Goal: Use online tool/utility: Utilize a website feature to perform a specific function

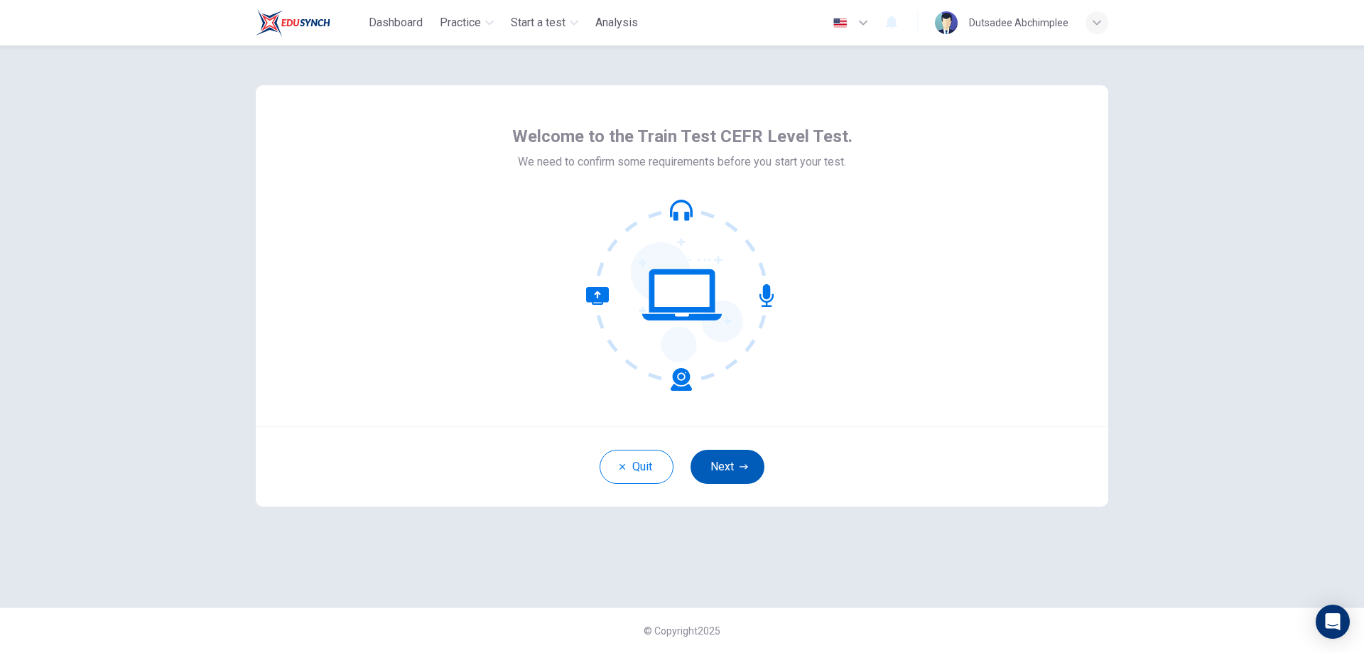
click at [715, 468] on button "Next" at bounding box center [728, 467] width 74 height 34
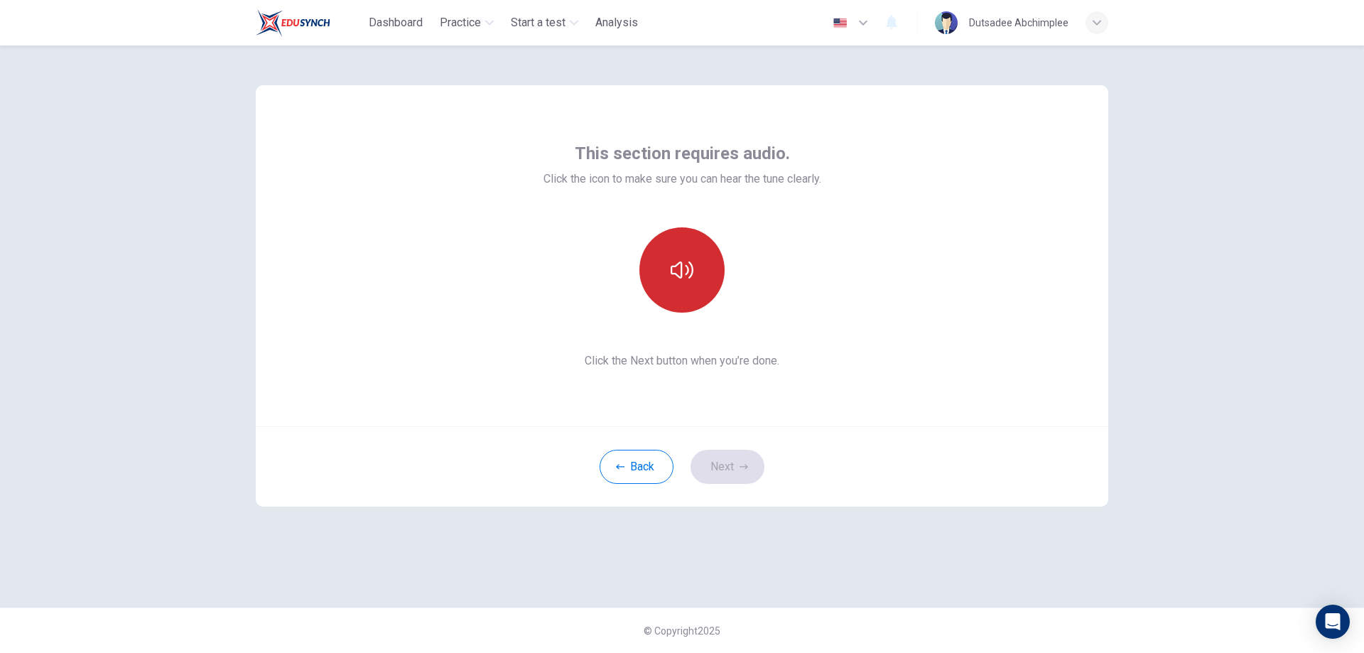
click at [688, 274] on icon "button" at bounding box center [682, 270] width 23 height 23
click at [734, 465] on button "Next" at bounding box center [728, 467] width 74 height 34
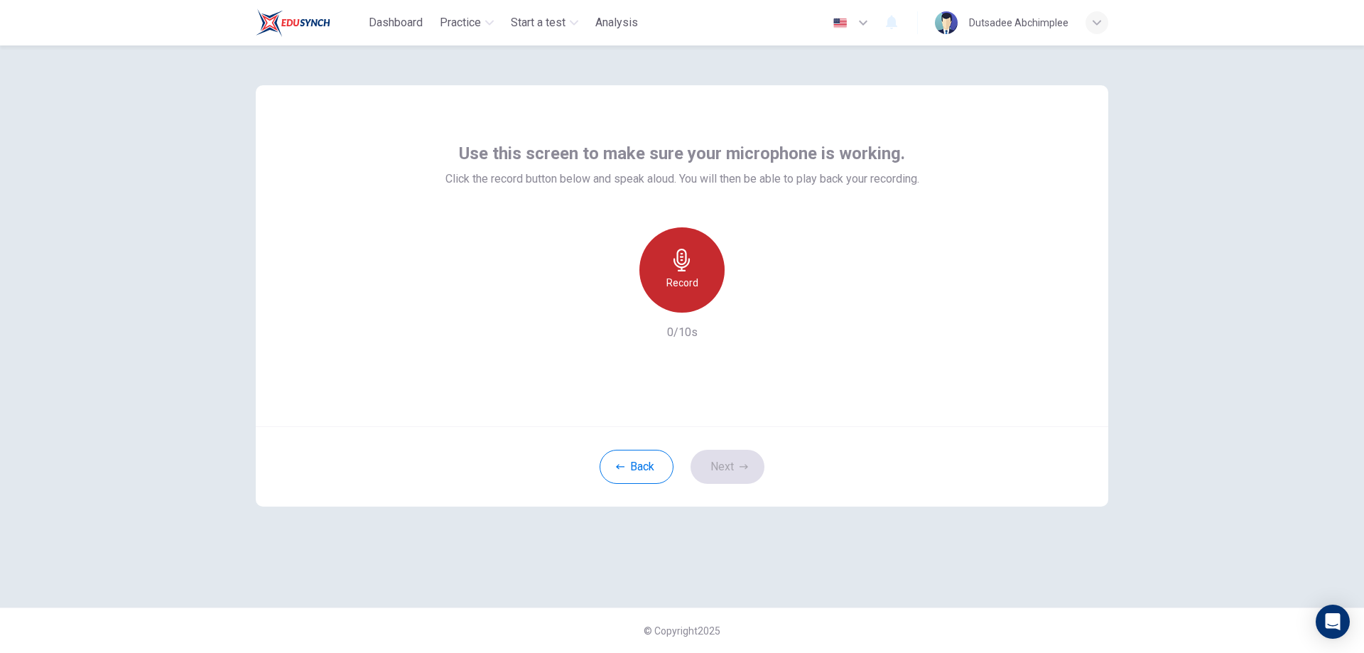
click at [678, 286] on h6 "Record" at bounding box center [682, 282] width 32 height 17
click at [678, 286] on h6 "Stop" at bounding box center [681, 282] width 21 height 17
click at [747, 298] on icon "button" at bounding box center [747, 301] width 14 height 14
click at [745, 296] on icon "button" at bounding box center [747, 301] width 10 height 11
click at [752, 301] on icon "button" at bounding box center [747, 301] width 14 height 14
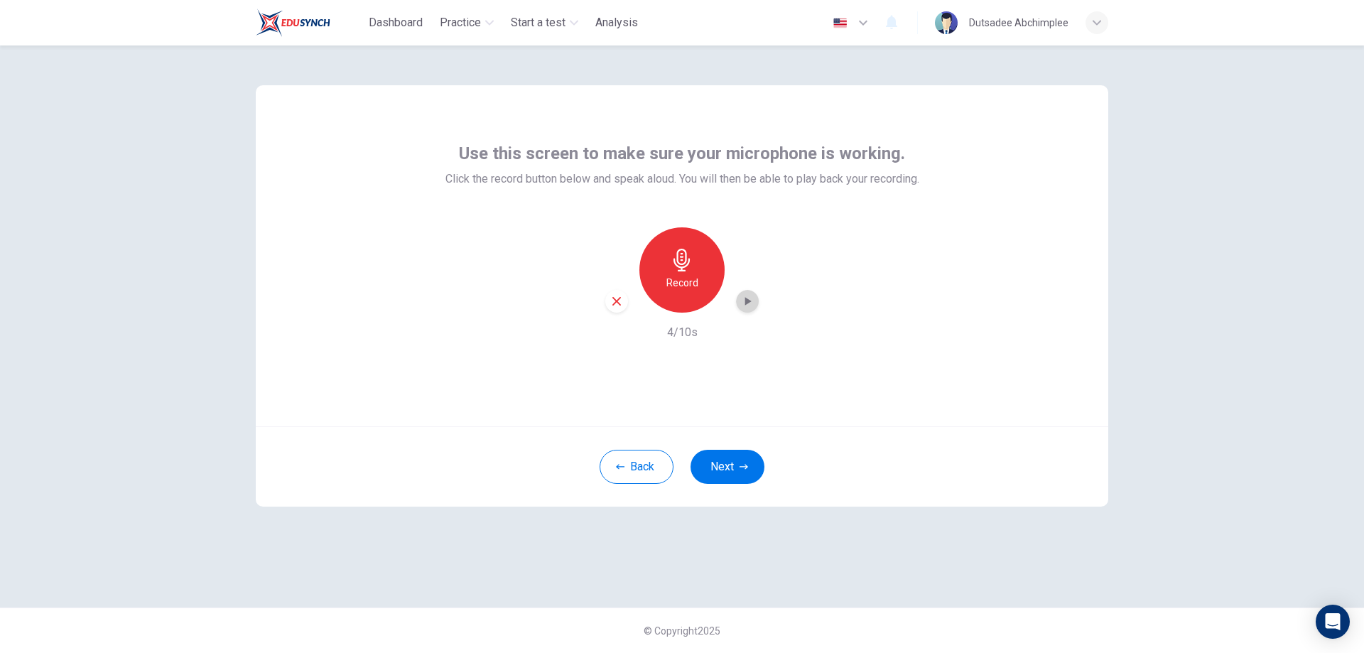
click at [744, 290] on div "button" at bounding box center [747, 301] width 23 height 23
click at [740, 308] on div "button" at bounding box center [747, 301] width 23 height 23
click at [617, 304] on icon "button" at bounding box center [616, 301] width 13 height 13
click at [677, 291] on div "Record" at bounding box center [681, 269] width 85 height 85
click at [677, 291] on div "Stop" at bounding box center [681, 269] width 85 height 85
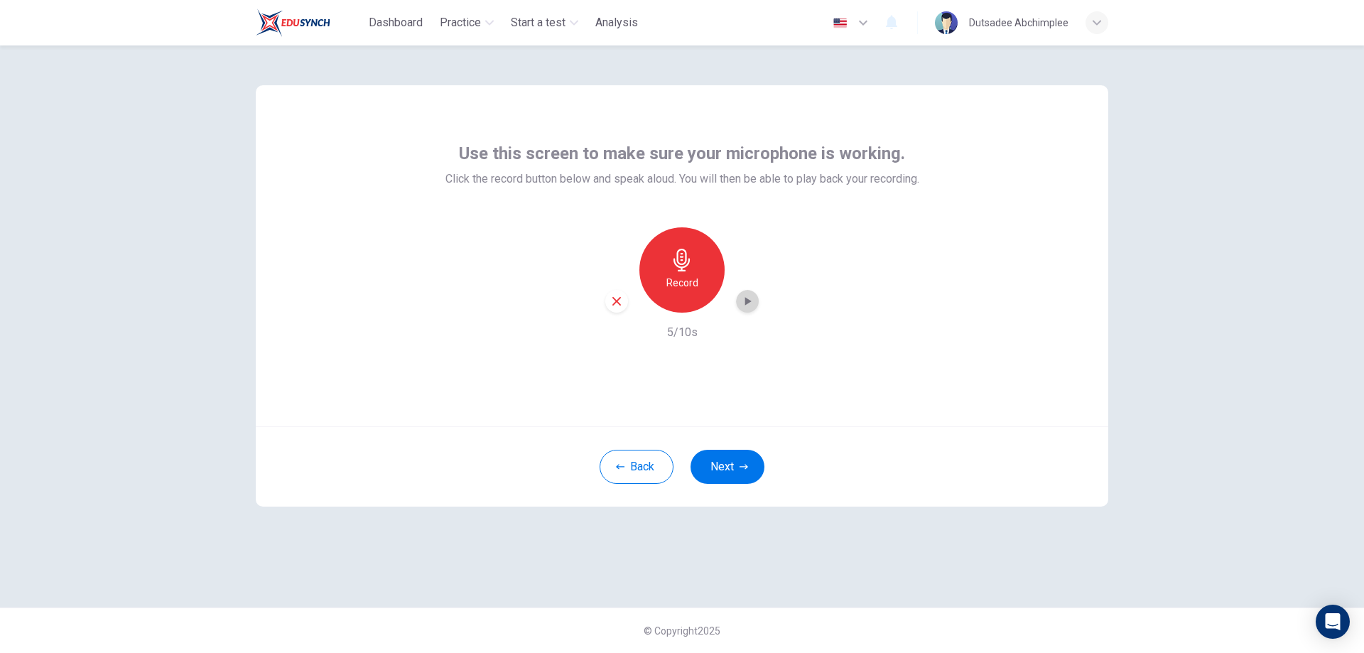
click at [748, 303] on icon "button" at bounding box center [748, 301] width 6 height 9
click at [610, 307] on div "button" at bounding box center [616, 301] width 23 height 23
click at [698, 280] on div "Record" at bounding box center [681, 269] width 85 height 85
click at [707, 298] on div "Stop" at bounding box center [681, 269] width 85 height 85
click at [746, 307] on icon "button" at bounding box center [747, 301] width 14 height 14
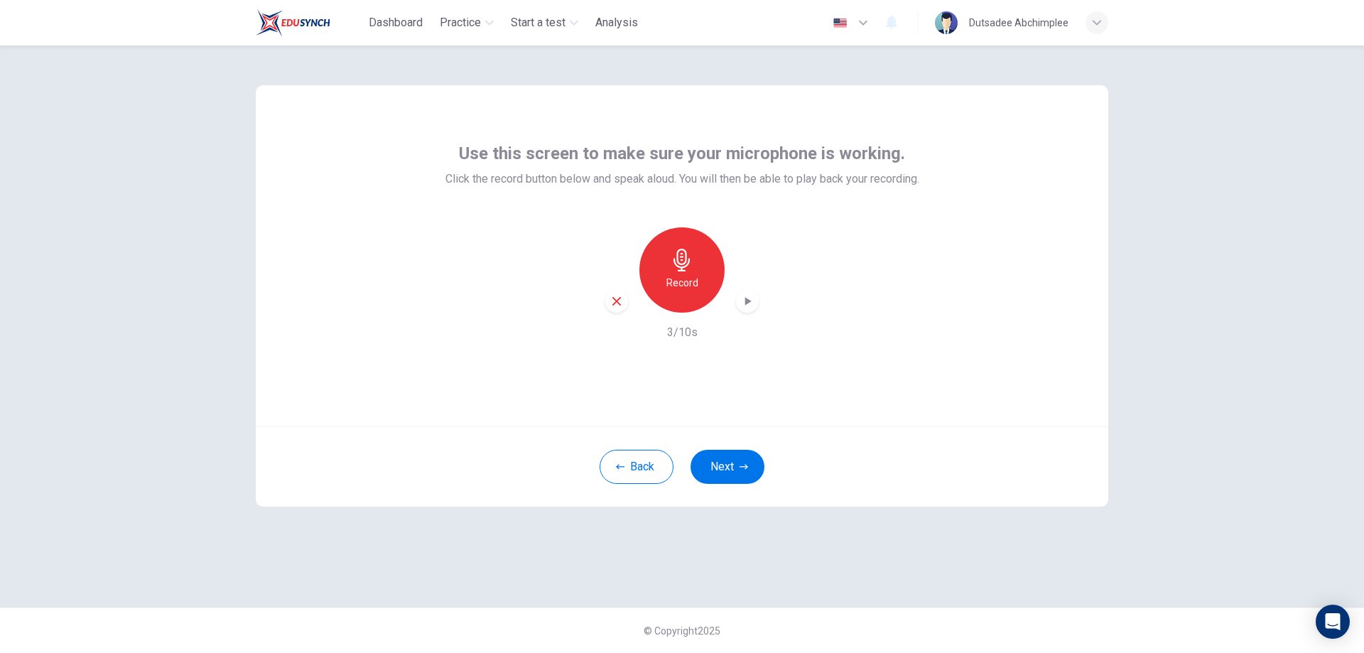
click at [745, 301] on icon "button" at bounding box center [748, 301] width 6 height 9
click at [623, 289] on div "Record" at bounding box center [681, 269] width 153 height 85
click at [620, 298] on icon "button" at bounding box center [616, 301] width 9 height 9
click at [686, 286] on h6 "Record" at bounding box center [682, 282] width 32 height 17
click at [688, 295] on div "Stop" at bounding box center [681, 269] width 85 height 85
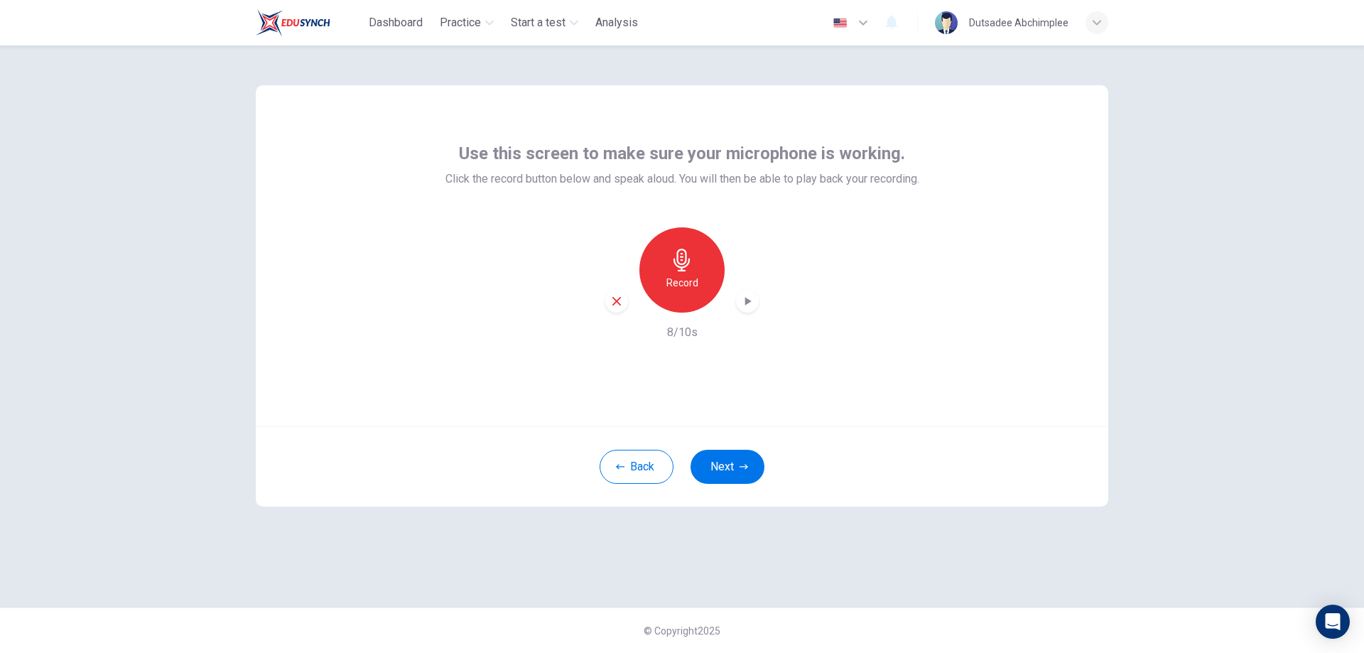
click at [755, 306] on div "button" at bounding box center [747, 301] width 23 height 23
click at [616, 297] on icon "button" at bounding box center [616, 301] width 13 height 13
click at [682, 282] on h6 "Record" at bounding box center [682, 282] width 32 height 17
click at [689, 291] on h6 "Stop" at bounding box center [681, 282] width 21 height 17
click at [747, 306] on icon "button" at bounding box center [747, 301] width 14 height 14
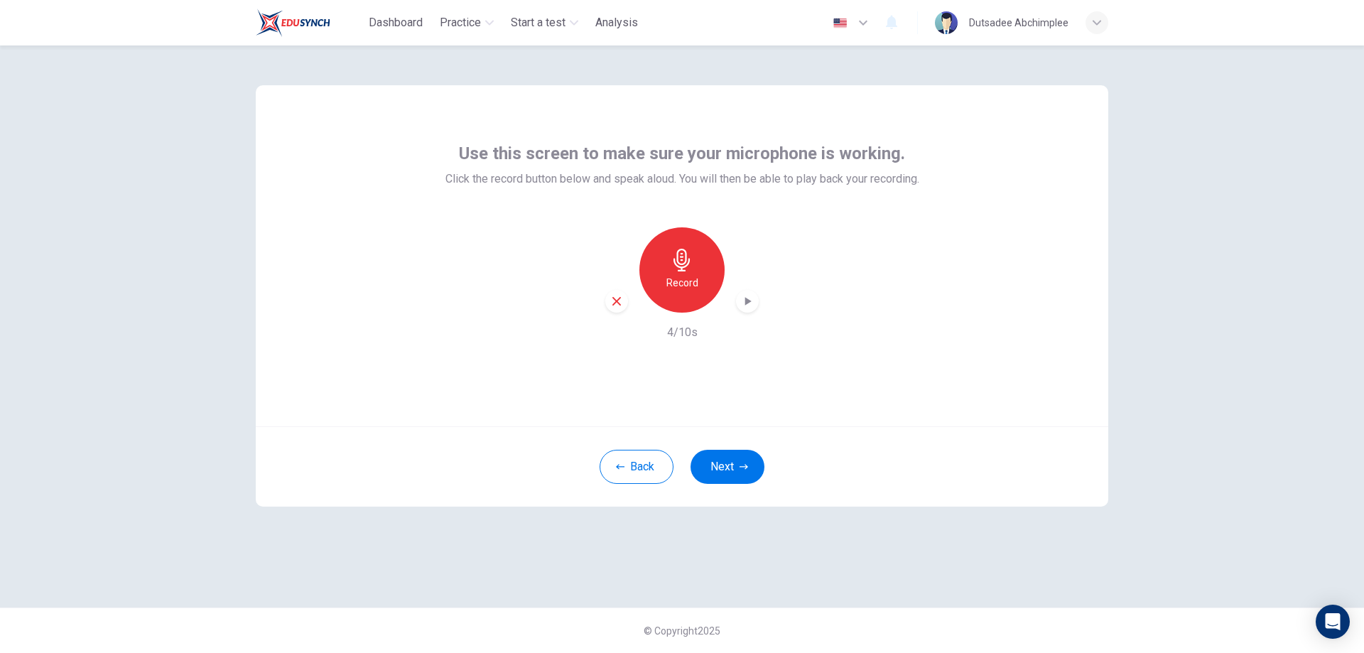
click at [620, 306] on icon "button" at bounding box center [616, 301] width 13 height 13
click at [697, 276] on h6 "Record" at bounding box center [682, 282] width 32 height 17
click at [686, 278] on h6 "Stop" at bounding box center [681, 282] width 21 height 17
click at [747, 303] on icon "button" at bounding box center [748, 301] width 6 height 9
click at [614, 303] on icon "button" at bounding box center [616, 301] width 13 height 13
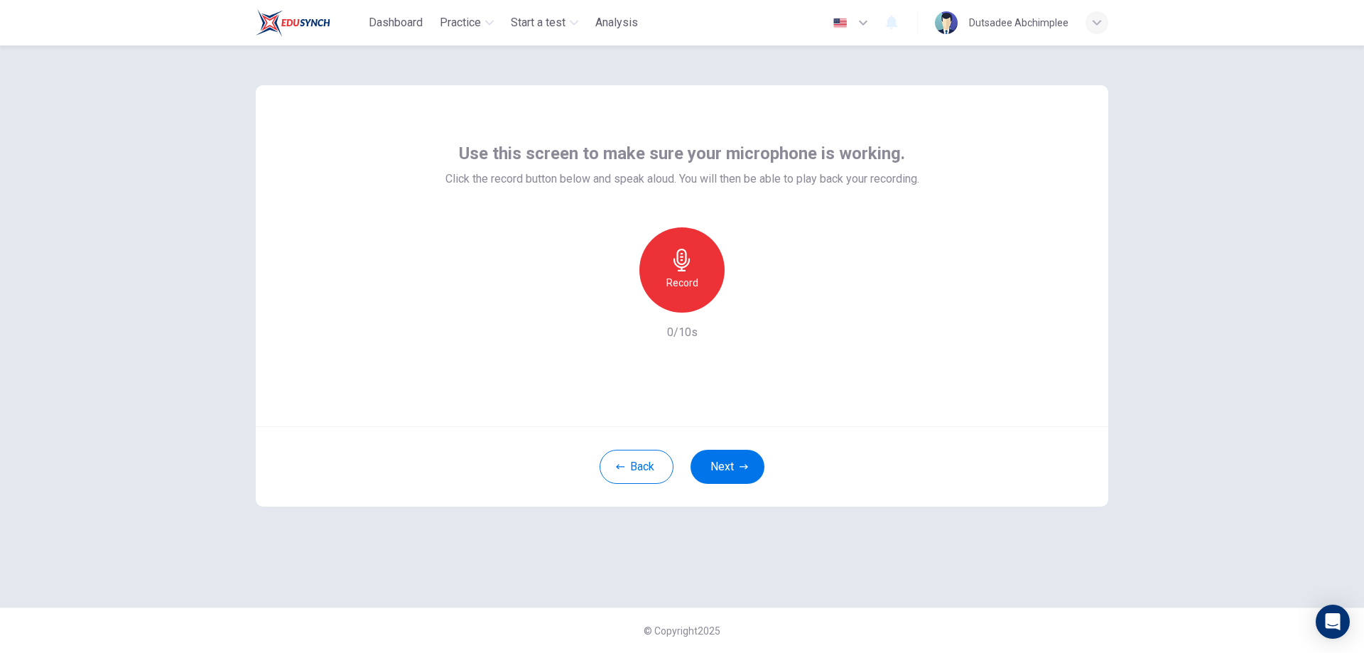
click at [657, 284] on div "Record" at bounding box center [681, 269] width 85 height 85
click at [657, 284] on div "Stop" at bounding box center [681, 269] width 85 height 85
click at [746, 292] on div "button" at bounding box center [747, 301] width 23 height 23
click at [622, 301] on icon "button" at bounding box center [616, 301] width 13 height 13
click at [683, 290] on h6 "Record" at bounding box center [682, 282] width 32 height 17
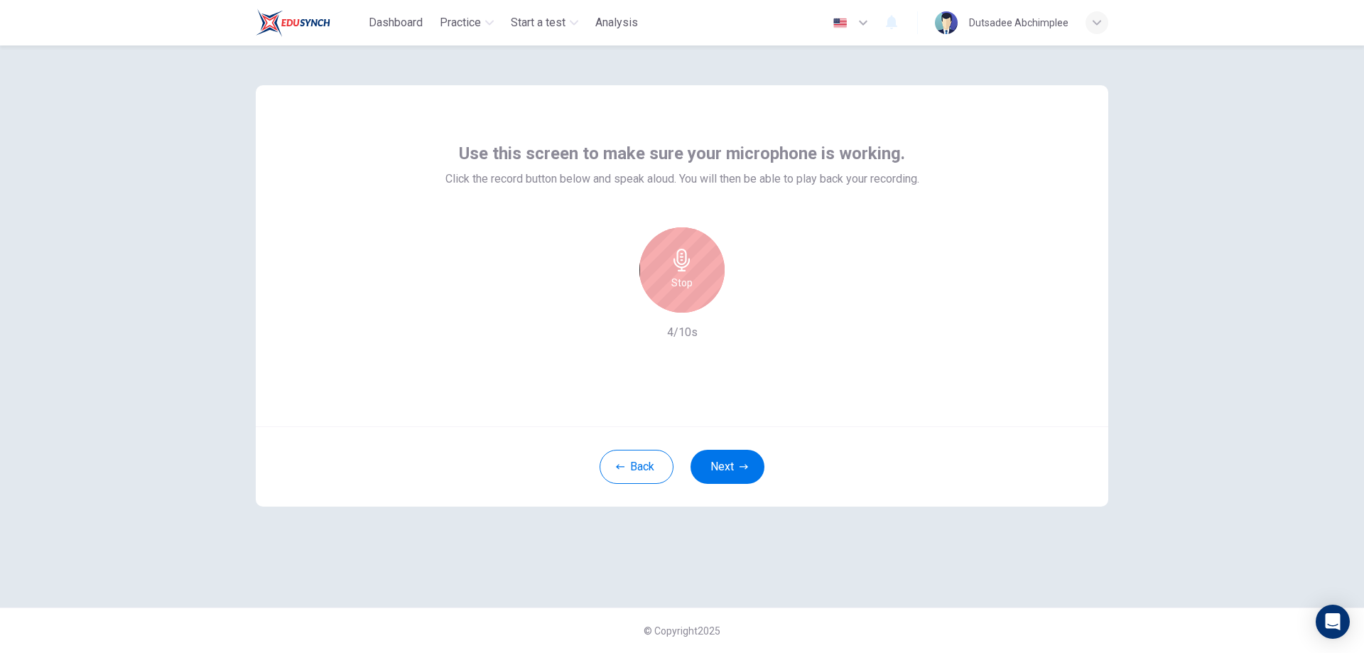
click at [683, 290] on h6 "Stop" at bounding box center [681, 282] width 21 height 17
click at [745, 306] on icon "button" at bounding box center [747, 301] width 14 height 14
click at [609, 299] on div "button" at bounding box center [616, 301] width 23 height 23
click at [144, 346] on div "Use this screen to make sure your microphone is working. Click the record butto…" at bounding box center [682, 348] width 1364 height 607
click at [672, 269] on icon "button" at bounding box center [682, 260] width 23 height 23
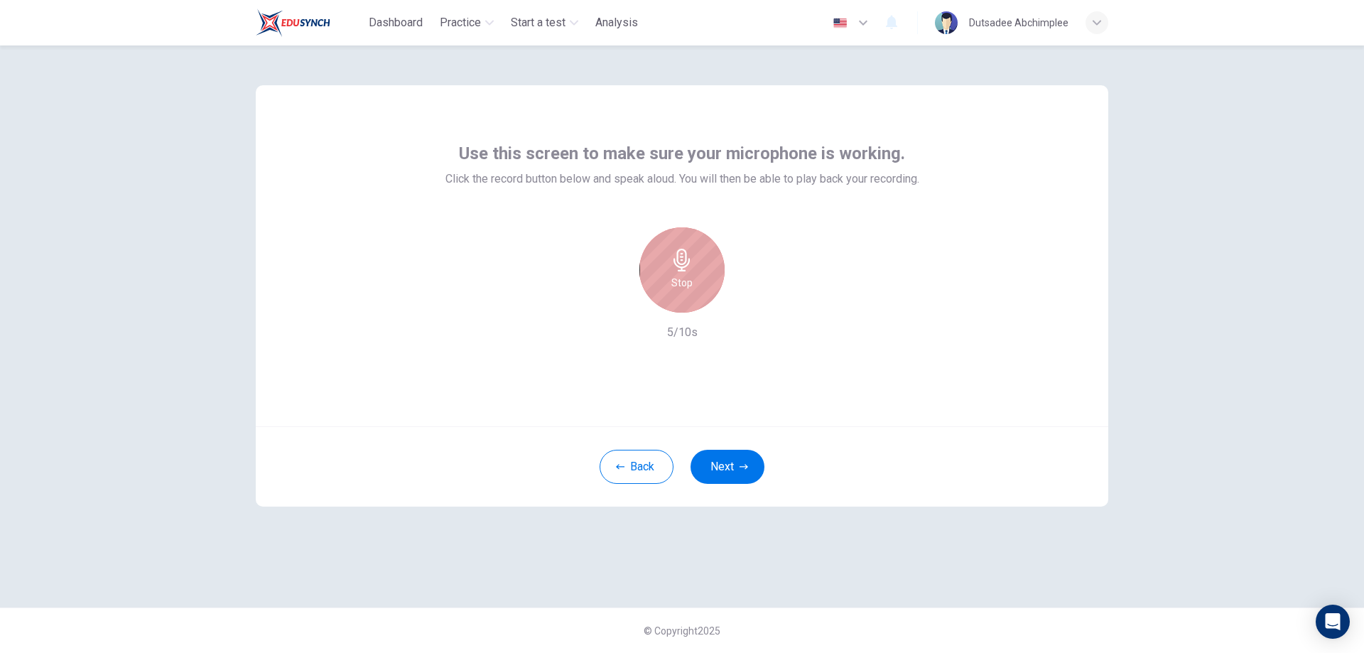
click at [703, 288] on div "Stop" at bounding box center [681, 269] width 85 height 85
click at [743, 304] on icon "button" at bounding box center [747, 301] width 14 height 14
click at [608, 300] on div "button" at bounding box center [616, 301] width 23 height 23
click at [709, 284] on div "Record" at bounding box center [681, 269] width 85 height 85
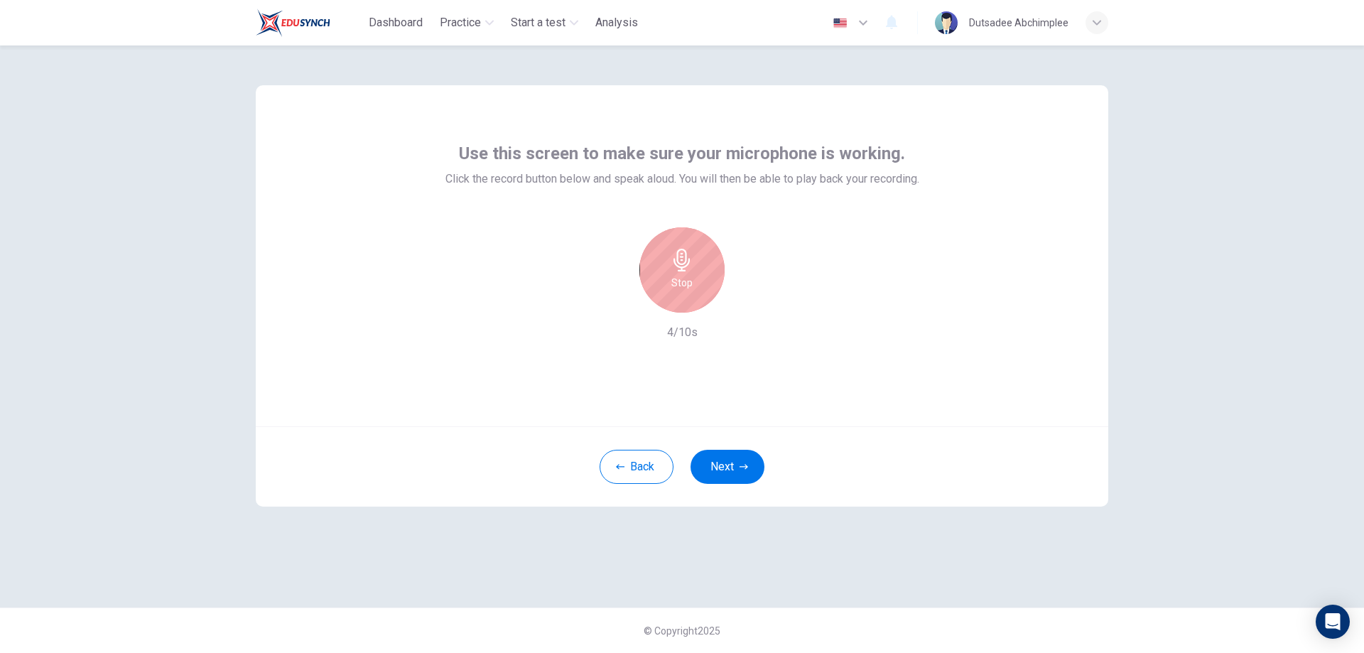
click at [709, 284] on div "Stop" at bounding box center [681, 269] width 85 height 85
click at [747, 303] on icon "button" at bounding box center [748, 301] width 6 height 9
click at [620, 302] on icon "button" at bounding box center [616, 301] width 13 height 13
click at [1031, 16] on div "Dutsadee Abchimplee" at bounding box center [1018, 22] width 99 height 17
